Goal: Task Accomplishment & Management: Manage account settings

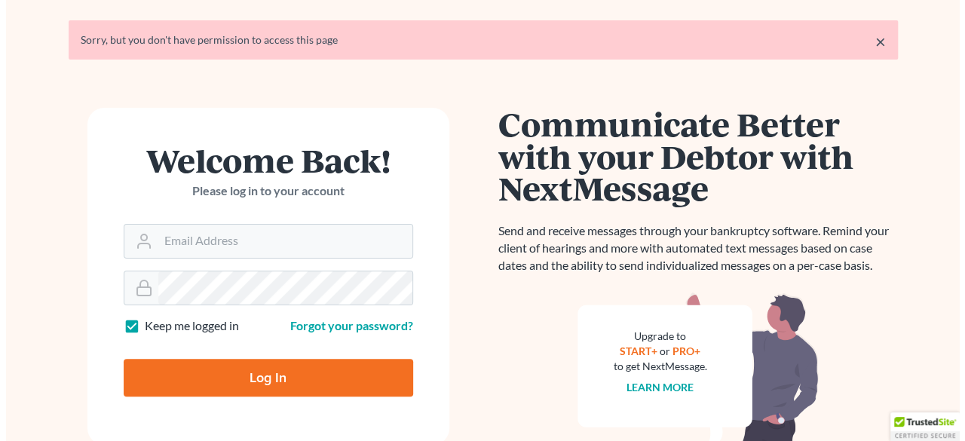
scroll to position [75, 0]
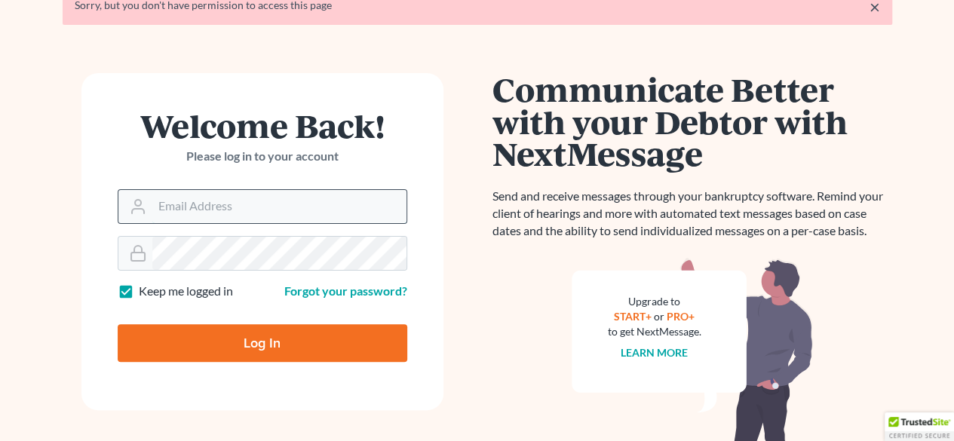
click at [241, 205] on input "Email Address" at bounding box center [279, 206] width 254 height 33
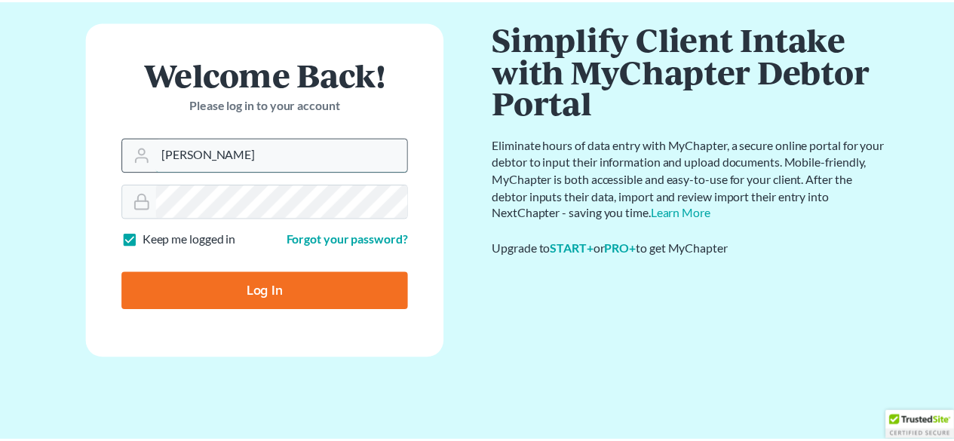
scroll to position [73, 0]
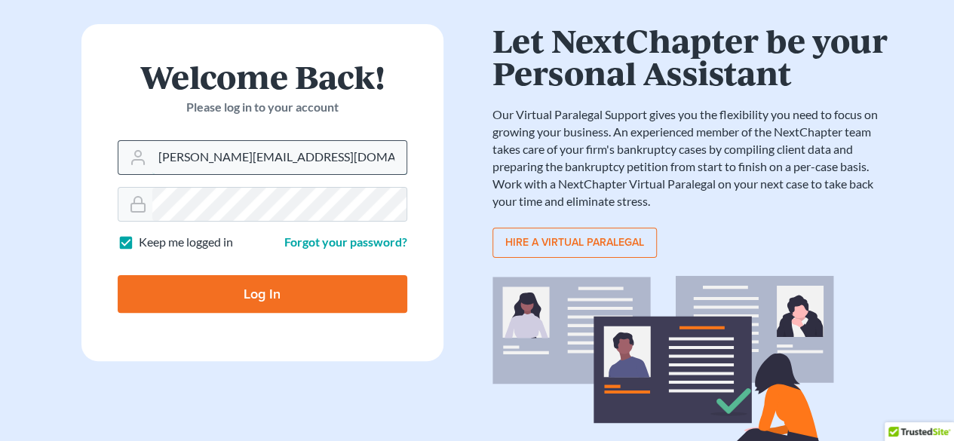
type input "anne@accessjusticebk.org"
click at [118, 275] on input "Log In" at bounding box center [263, 294] width 290 height 38
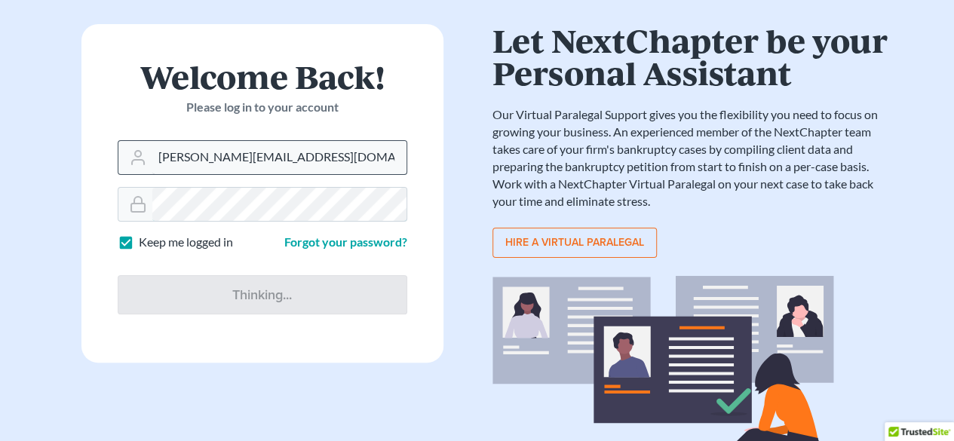
type input "Thinking..."
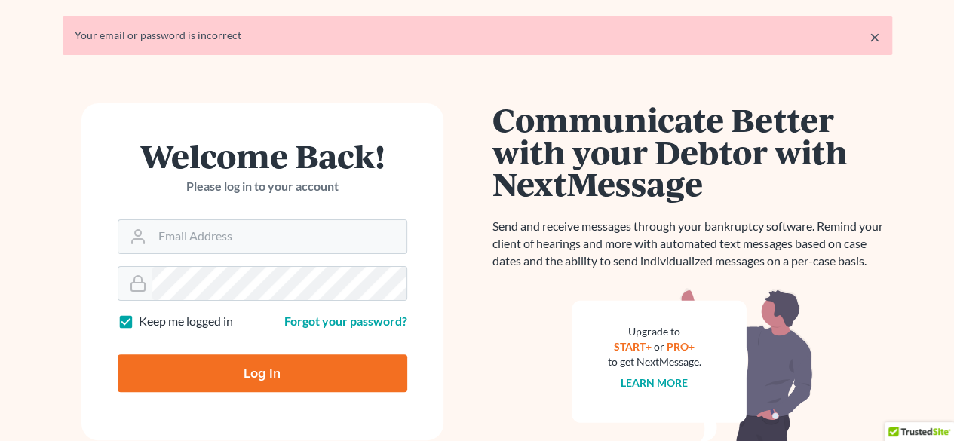
scroll to position [75, 0]
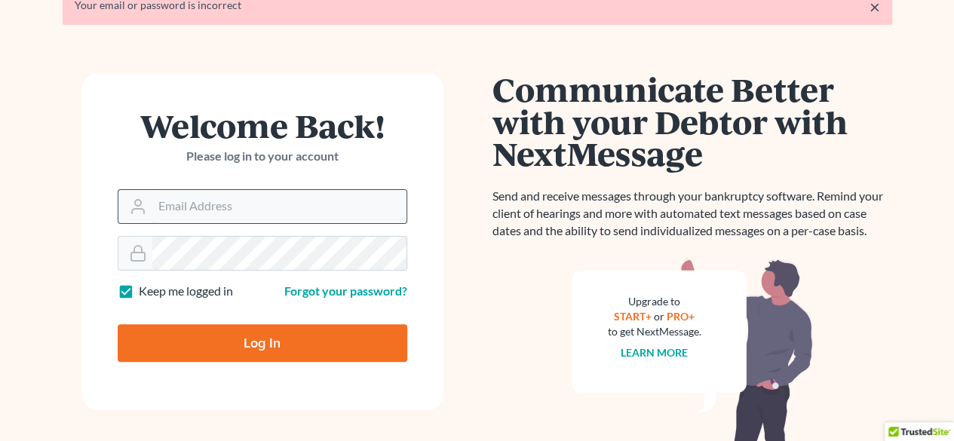
click at [238, 210] on input "Email Address" at bounding box center [279, 206] width 254 height 33
type input "aogrady@brooklynvlp.org"
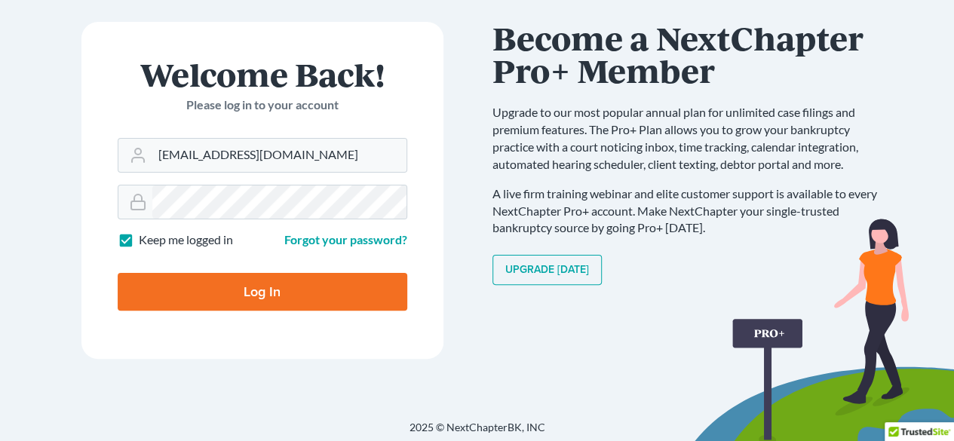
click at [229, 287] on input "Log In" at bounding box center [263, 292] width 290 height 38
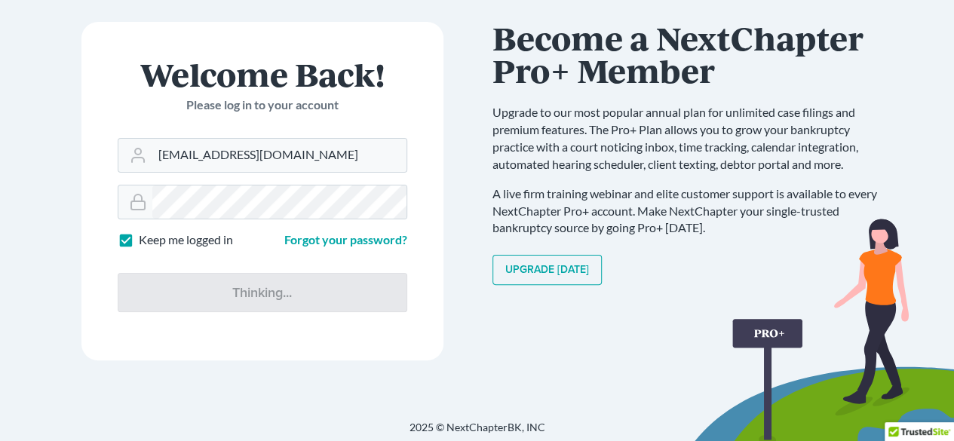
type input "Thinking..."
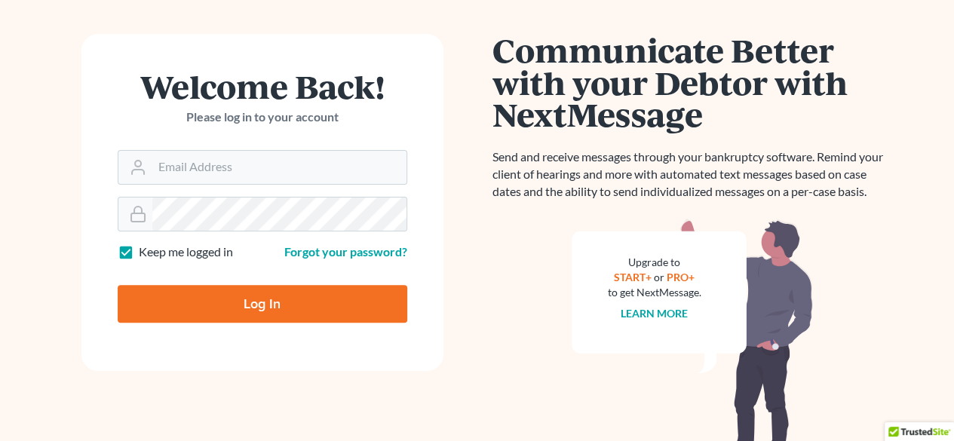
scroll to position [151, 0]
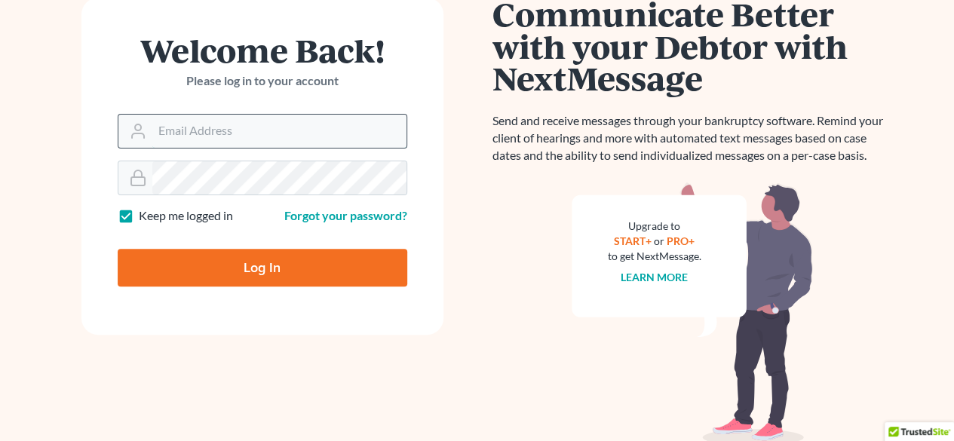
click at [213, 134] on input "Email Address" at bounding box center [279, 131] width 254 height 33
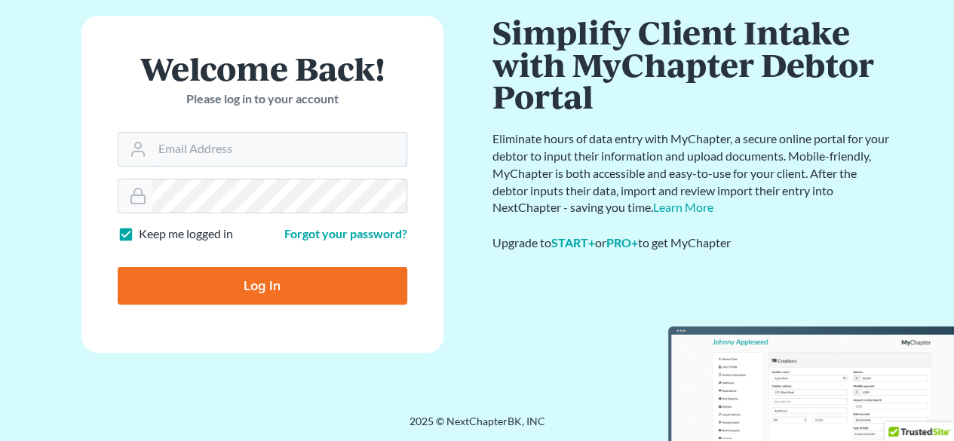
scroll to position [81, 0]
click at [207, 150] on input "Email Address" at bounding box center [279, 149] width 254 height 33
type input "[EMAIL_ADDRESS][DOMAIN_NAME]"
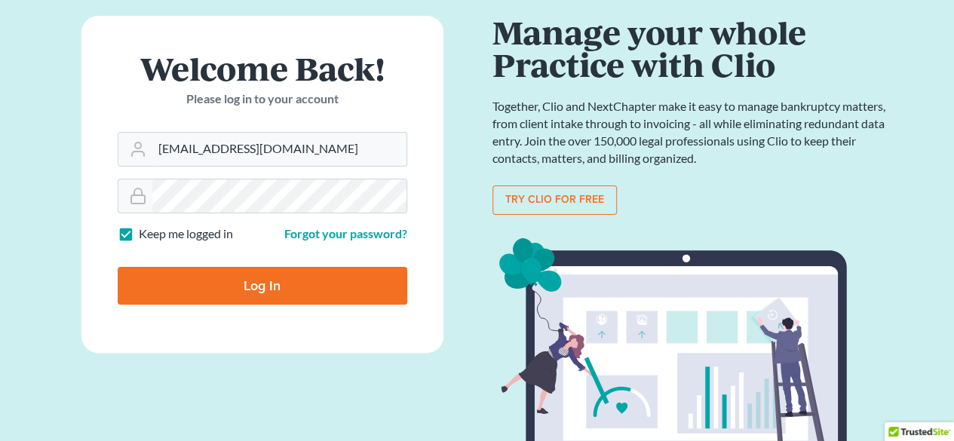
click at [203, 293] on input "Log In" at bounding box center [263, 286] width 290 height 38
type input "Thinking..."
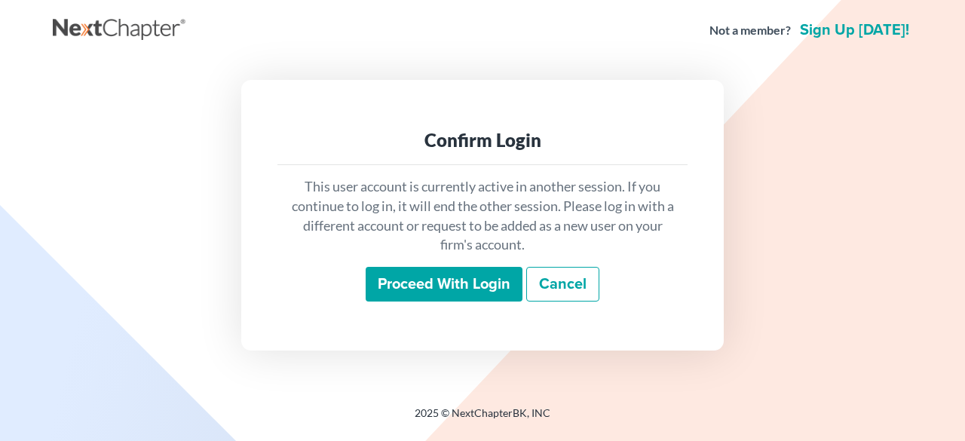
click at [451, 286] on input "Proceed with login" at bounding box center [444, 284] width 157 height 35
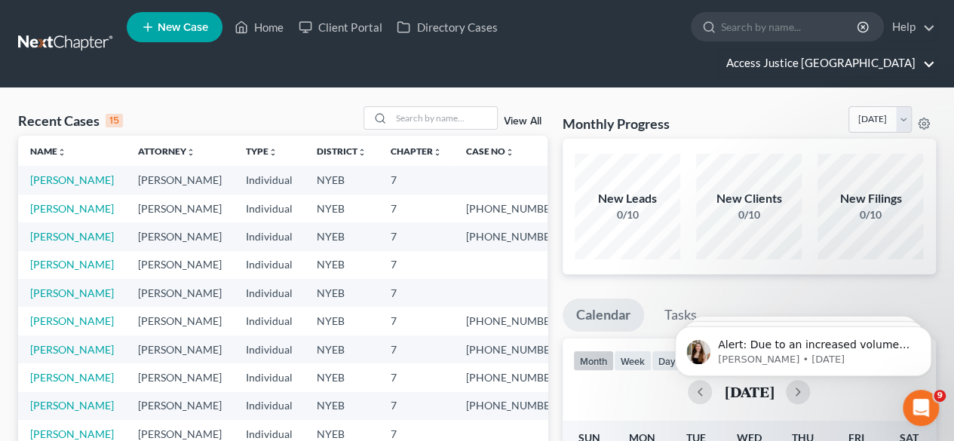
click at [850, 50] on link "Access Justice [GEOGRAPHIC_DATA]" at bounding box center [827, 63] width 216 height 27
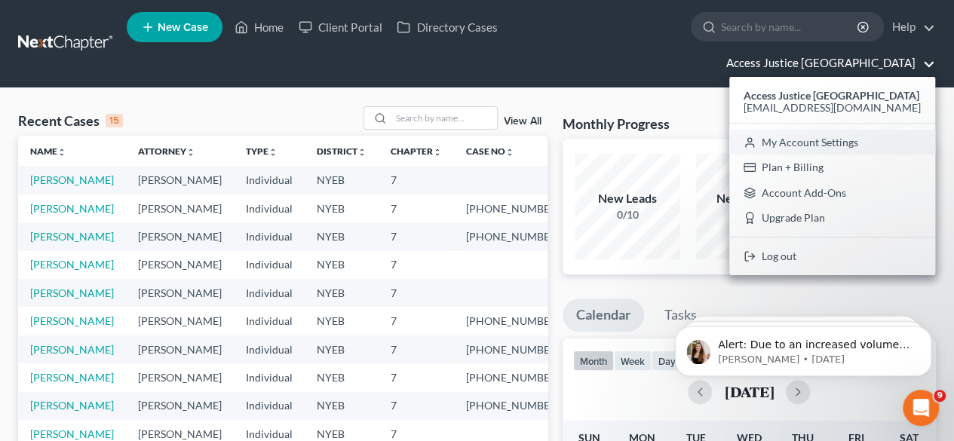
click at [826, 130] on link "My Account Settings" at bounding box center [832, 143] width 206 height 26
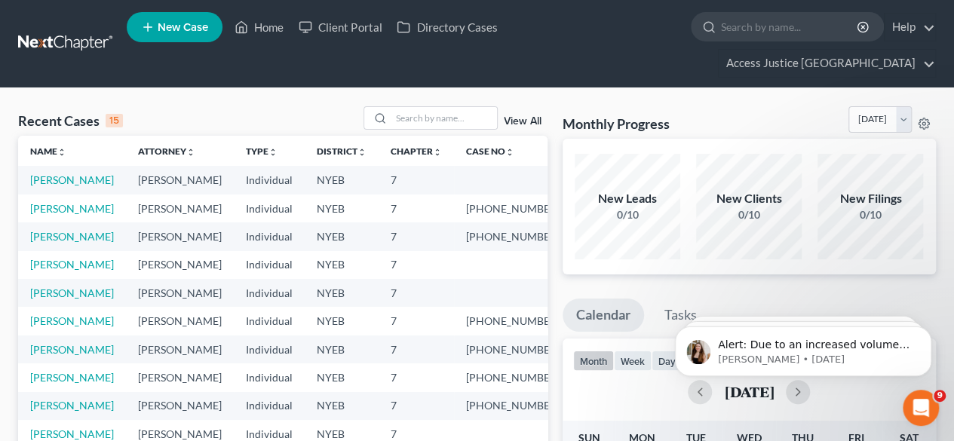
select select "24"
select select "35"
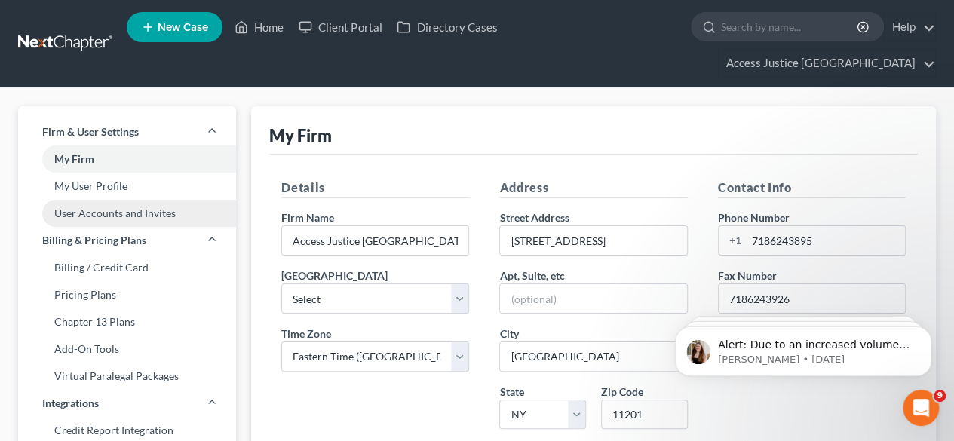
click at [136, 200] on link "User Accounts and Invites" at bounding box center [127, 213] width 218 height 27
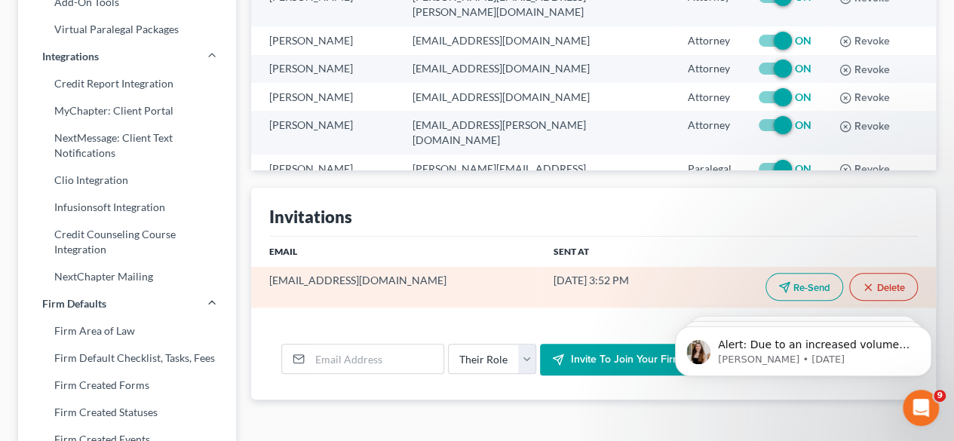
scroll to position [377, 0]
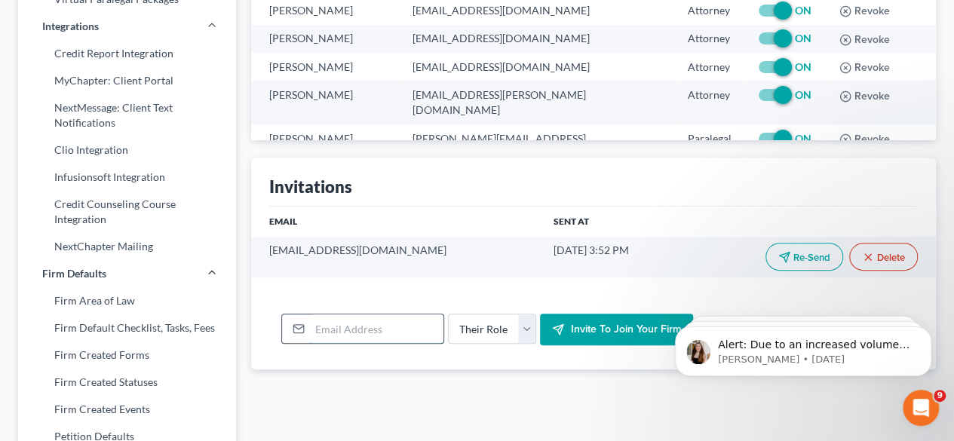
click at [338, 315] on input "email" at bounding box center [377, 329] width 134 height 29
paste input "[EMAIL_ADDRESS][DOMAIN_NAME]"
type input "[EMAIL_ADDRESS][DOMAIN_NAME]"
click at [522, 314] on select "Their Role Attorney Paralegal Assistant" at bounding box center [492, 329] width 88 height 30
select select "attorney"
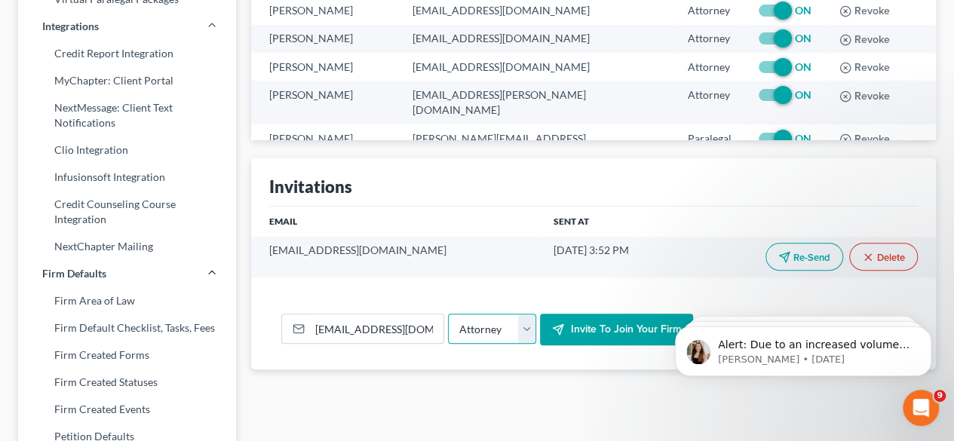
click at [448, 314] on select "Their Role Attorney Paralegal Assistant" at bounding box center [492, 329] width 88 height 30
click at [612, 323] on span "Invite to join your firm" at bounding box center [625, 329] width 111 height 13
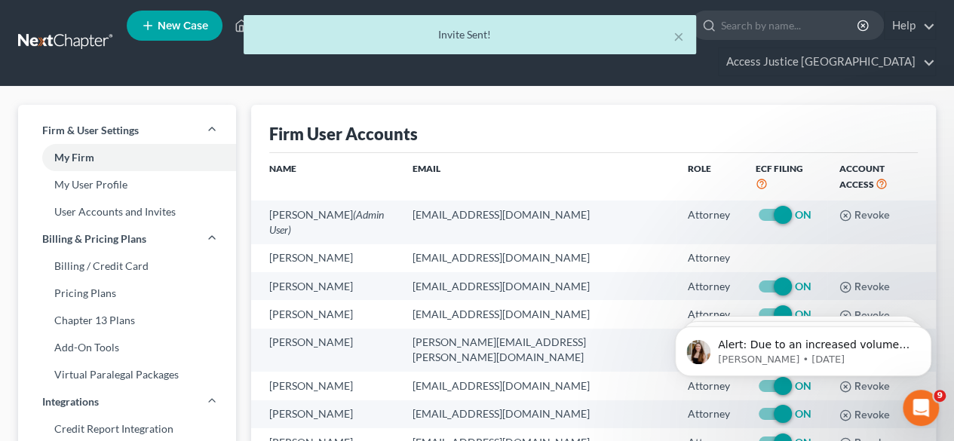
scroll to position [0, 0]
